Goal: Task Accomplishment & Management: Complete application form

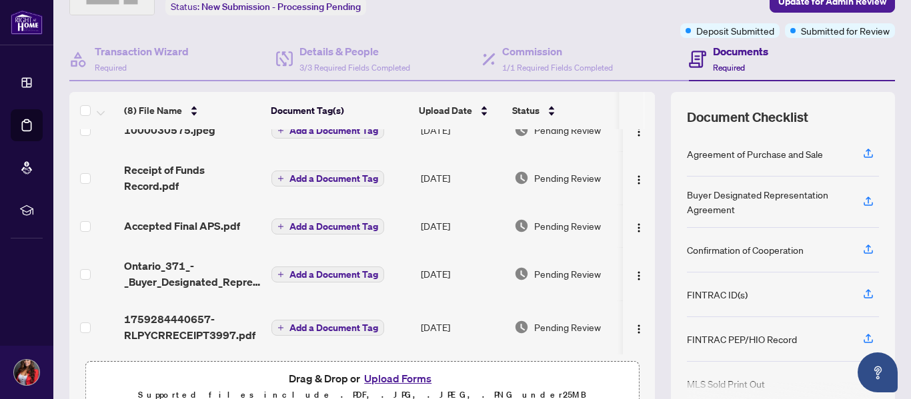
scroll to position [159, 0]
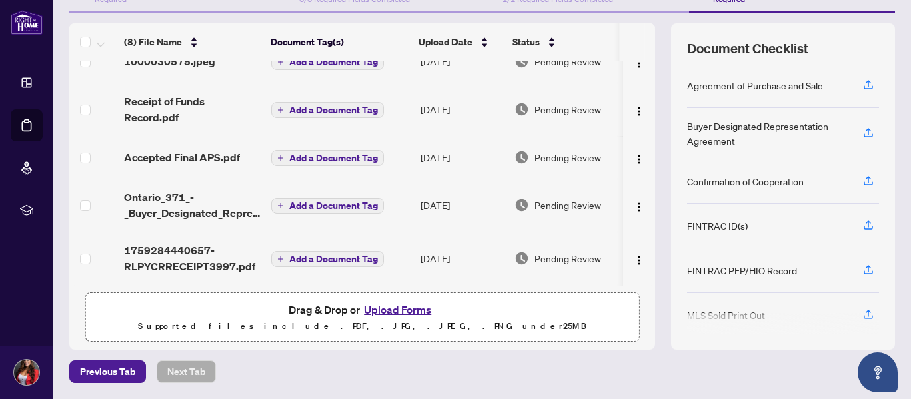
click at [395, 311] on button "Upload Forms" at bounding box center [397, 309] width 75 height 17
click at [373, 312] on button "Upload Forms" at bounding box center [397, 309] width 75 height 17
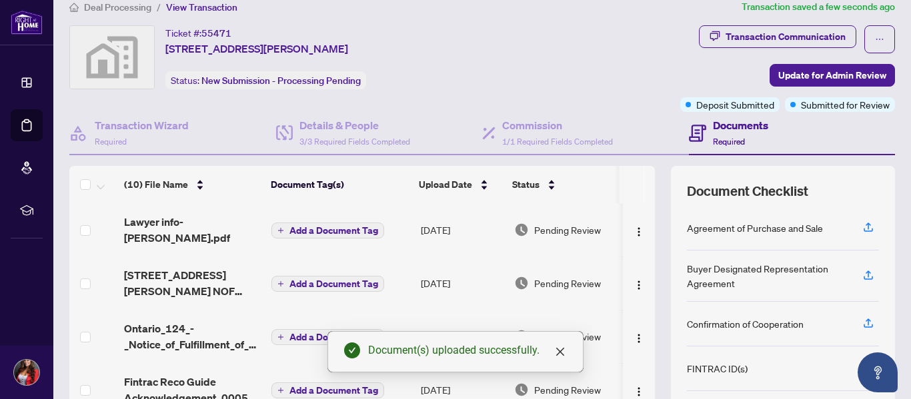
scroll to position [0, 0]
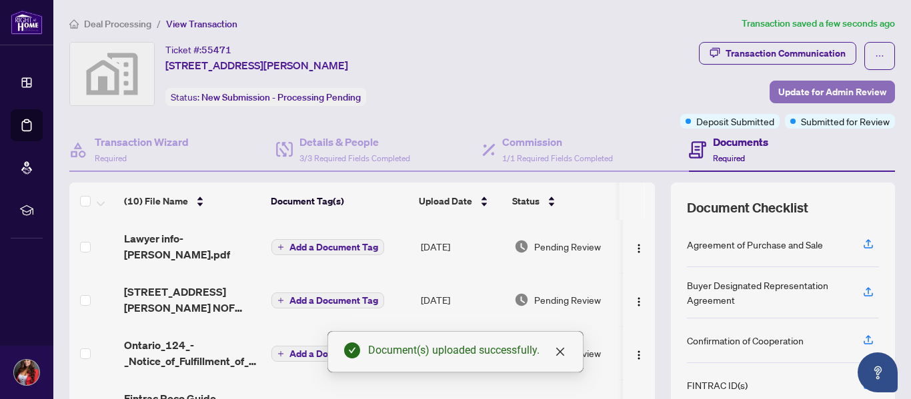
click at [796, 95] on span "Update for Admin Review" at bounding box center [832, 91] width 108 height 21
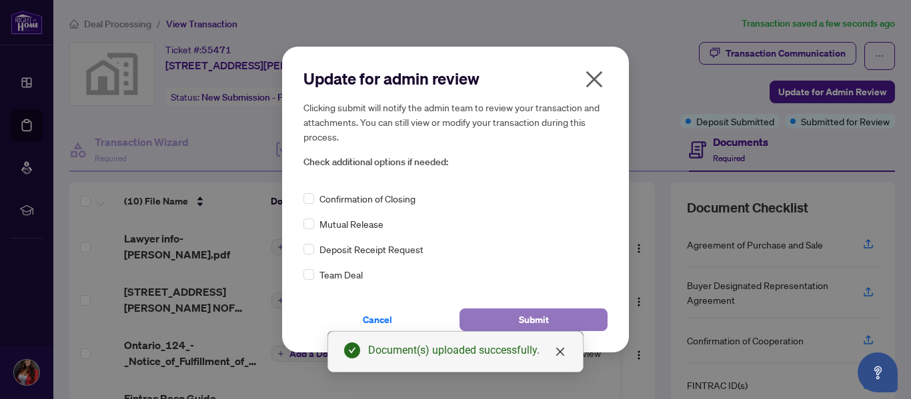
click at [502, 313] on button "Submit" at bounding box center [533, 320] width 148 height 23
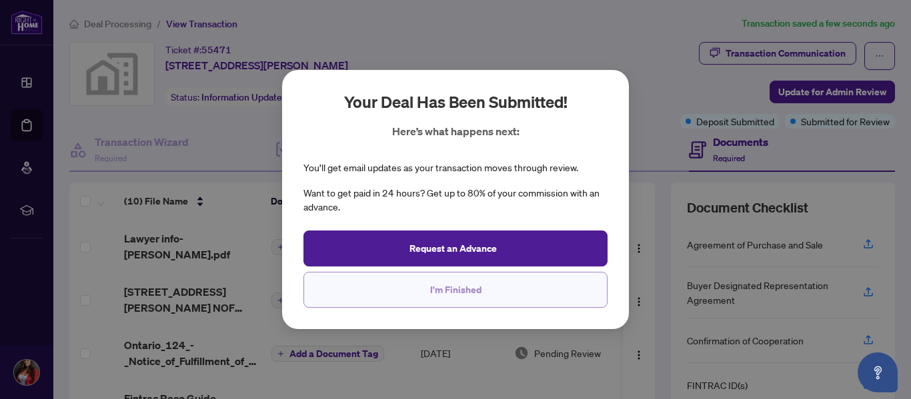
click at [457, 293] on span "I'm Finished" at bounding box center [455, 289] width 51 height 21
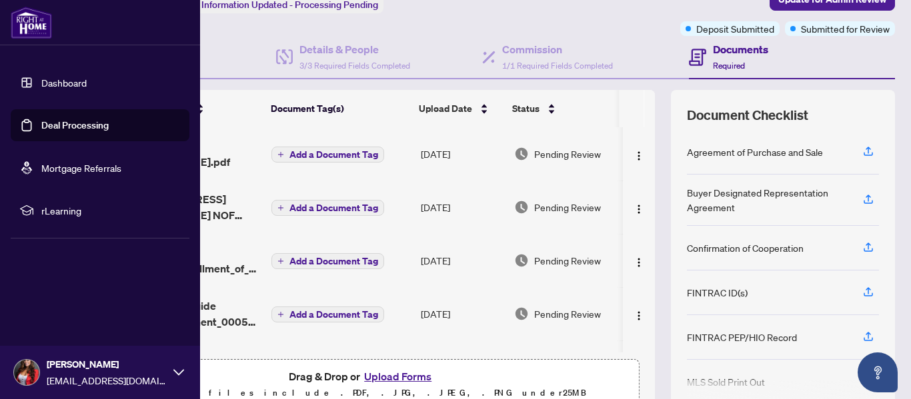
click at [67, 80] on link "Dashboard" at bounding box center [63, 83] width 45 height 12
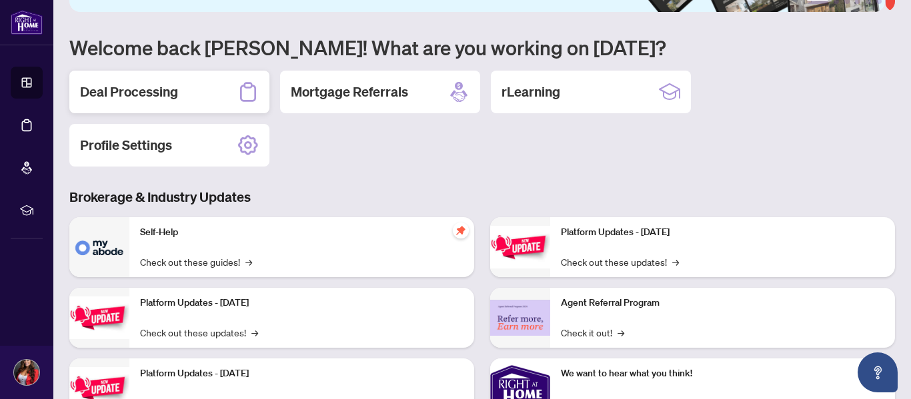
click at [169, 94] on h2 "Deal Processing" at bounding box center [129, 92] width 98 height 19
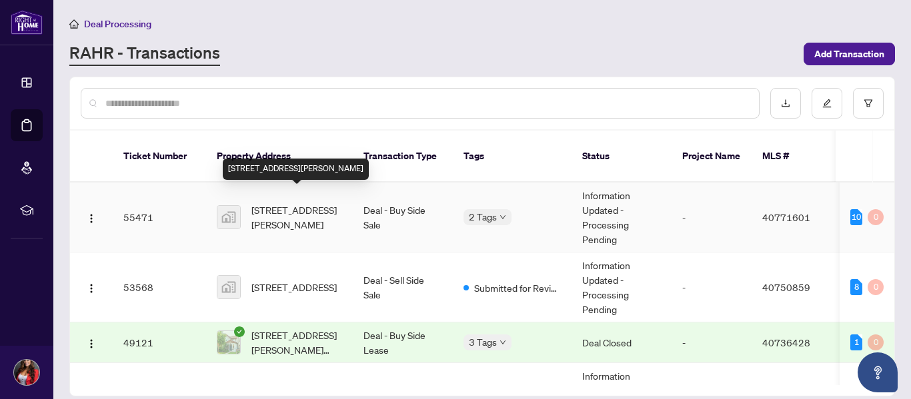
click at [289, 203] on span "[STREET_ADDRESS][PERSON_NAME]" at bounding box center [296, 217] width 91 height 29
